Goal: Task Accomplishment & Management: Complete application form

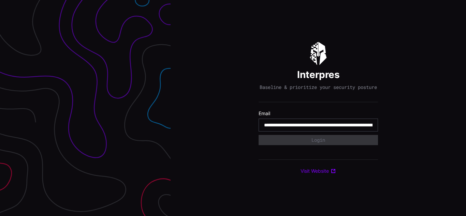
click at [318, 128] on input "**********" at bounding box center [318, 125] width 108 height 6
click at [233, 108] on div "Interpres Baseline & prioritize your security posture Email Login Visit Website" at bounding box center [318, 108] width 295 height 216
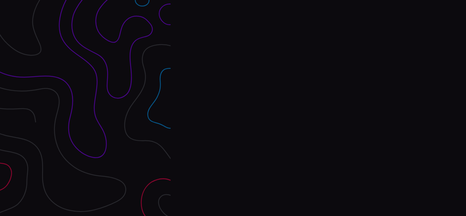
click at [233, 108] on div "Interpres Baseline & prioritize your security posture Email Login Visit Website" at bounding box center [318, 108] width 295 height 216
